Goal: Task Accomplishment & Management: Manage account settings

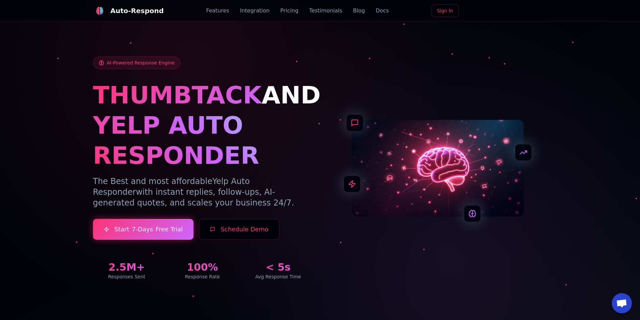
drag, startPoint x: 98, startPoint y: 78, endPoint x: 153, endPoint y: 124, distance: 71.9
click at [192, 76] on div "AI-Powered Response Engine THUMBTACK AND YELP AUTO RESPONDER The Best and most …" at bounding box center [202, 168] width 219 height 224
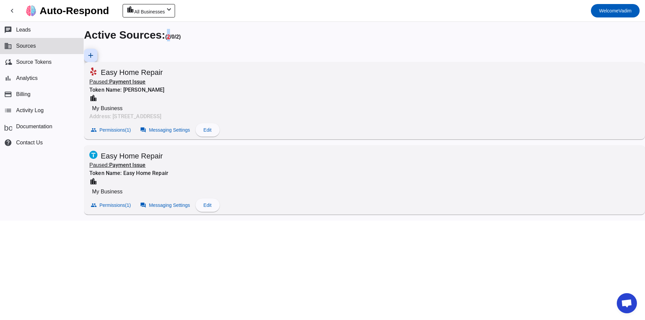
click at [170, 38] on u "2" at bounding box center [168, 37] width 3 height 6
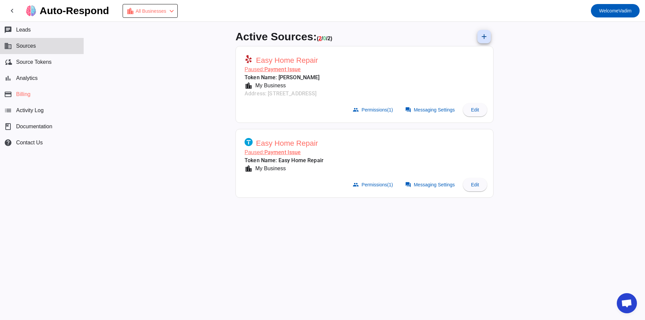
click at [273, 67] on mat-card-subtitle "Paused: Payment Issue" at bounding box center [282, 70] width 75 height 8
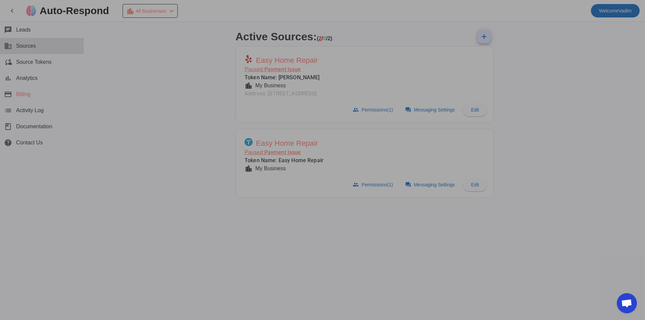
drag, startPoint x: 33, startPoint y: 1, endPoint x: 44, endPoint y: 11, distance: 15.3
click at [33, 4] on div at bounding box center [322, 160] width 645 height 320
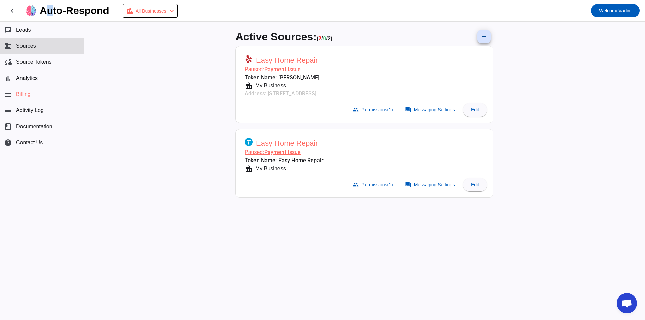
drag, startPoint x: 52, startPoint y: 15, endPoint x: 57, endPoint y: 21, distance: 7.8
click at [56, 20] on mat-toolbar-row "chevron_left Auto-Respond location_city All Businesses chevron_left Welcome Vad…" at bounding box center [322, 11] width 645 height 22
click at [14, 11] on mat-icon "chevron_left" at bounding box center [12, 11] width 8 height 8
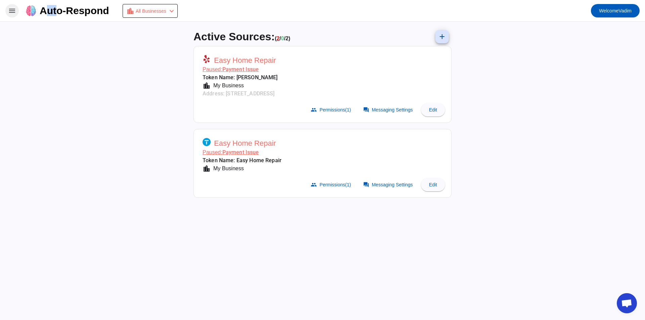
click at [15, 13] on mat-icon "menu" at bounding box center [12, 11] width 8 height 8
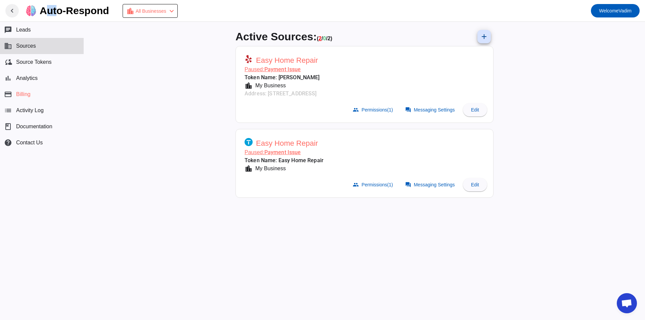
click at [32, 11] on img at bounding box center [31, 10] width 11 height 11
drag, startPoint x: 73, startPoint y: 14, endPoint x: 98, endPoint y: 15, distance: 24.9
click at [87, 15] on div "Auto-Respond" at bounding box center [75, 10] width 70 height 9
click at [103, 15] on div "Auto-Respond" at bounding box center [75, 10] width 70 height 9
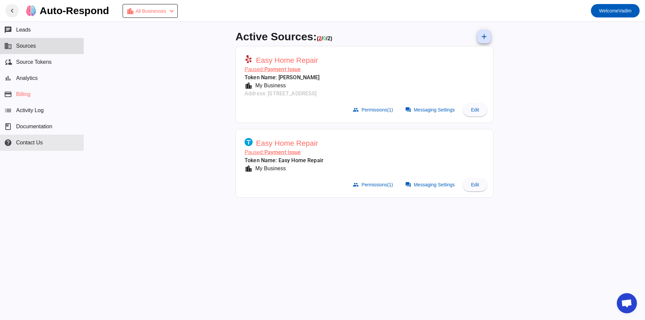
click at [32, 142] on span "Contact Us" at bounding box center [29, 143] width 27 height 6
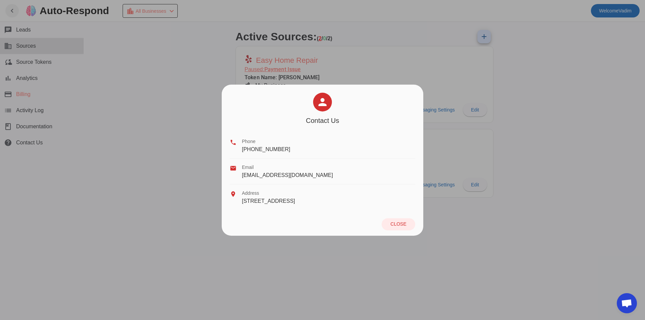
click at [280, 203] on div "[STREET_ADDRESS]" at bounding box center [268, 201] width 53 height 7
click at [122, 158] on div at bounding box center [322, 160] width 645 height 320
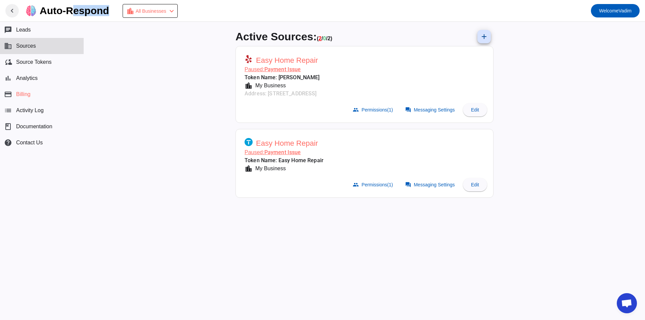
drag, startPoint x: 83, startPoint y: 17, endPoint x: 120, endPoint y: 17, distance: 37.0
click at [120, 17] on mat-toolbar-row "chevron_left Auto-Respond location_city All Businesses chevron_left Welcome Vad…" at bounding box center [322, 11] width 645 height 22
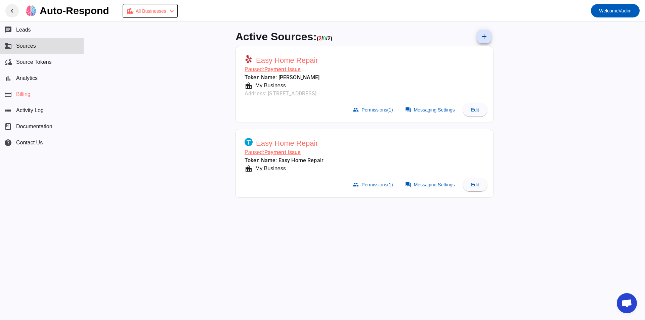
click at [121, 32] on div "Active Sources: ( 2 / 0 / 2) add Easy Home Repair Paused: Payment Issue Token N…" at bounding box center [364, 171] width 561 height 298
click at [177, 17] on span at bounding box center [150, 10] width 54 height 13
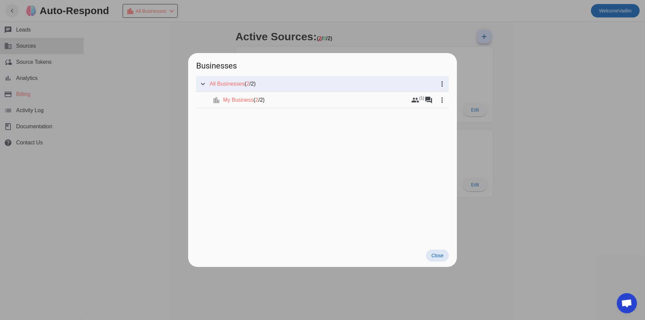
drag, startPoint x: 187, startPoint y: 28, endPoint x: 200, endPoint y: 32, distance: 13.9
click at [187, 28] on div at bounding box center [322, 160] width 645 height 320
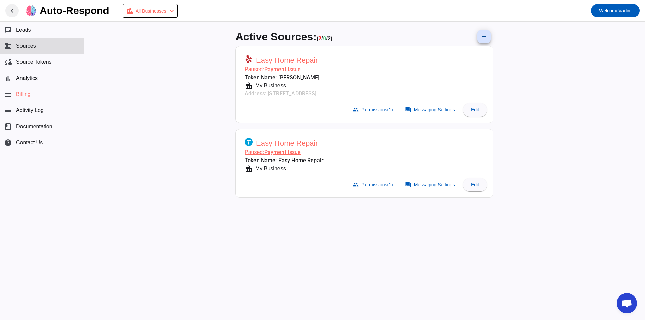
click at [622, 301] on span "Open chat" at bounding box center [627, 303] width 11 height 9
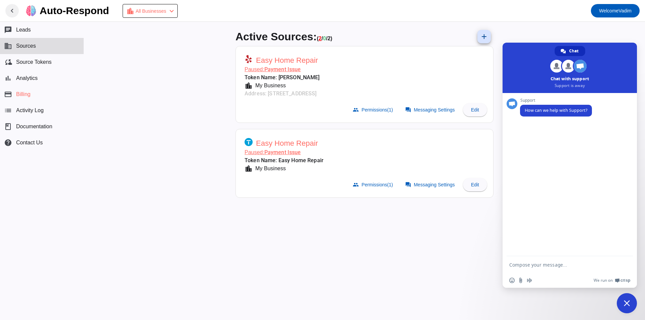
click at [552, 26] on div "Active Sources: ( 2 / 0 / 2) add Easy Home Repair Paused: Payment Issue Token N…" at bounding box center [364, 171] width 561 height 298
click at [624, 308] on span "Close chat" at bounding box center [627, 303] width 20 height 20
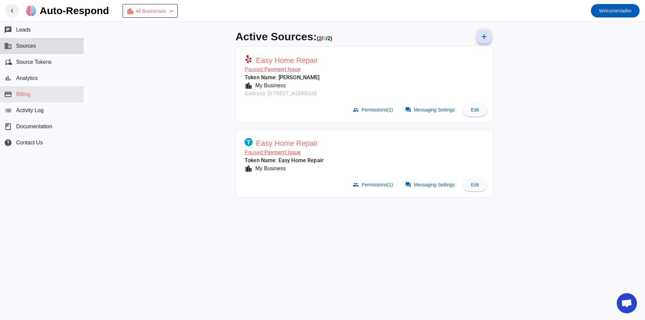
click at [50, 90] on button "payment Billing" at bounding box center [42, 94] width 84 height 16
